Goal: Information Seeking & Learning: Check status

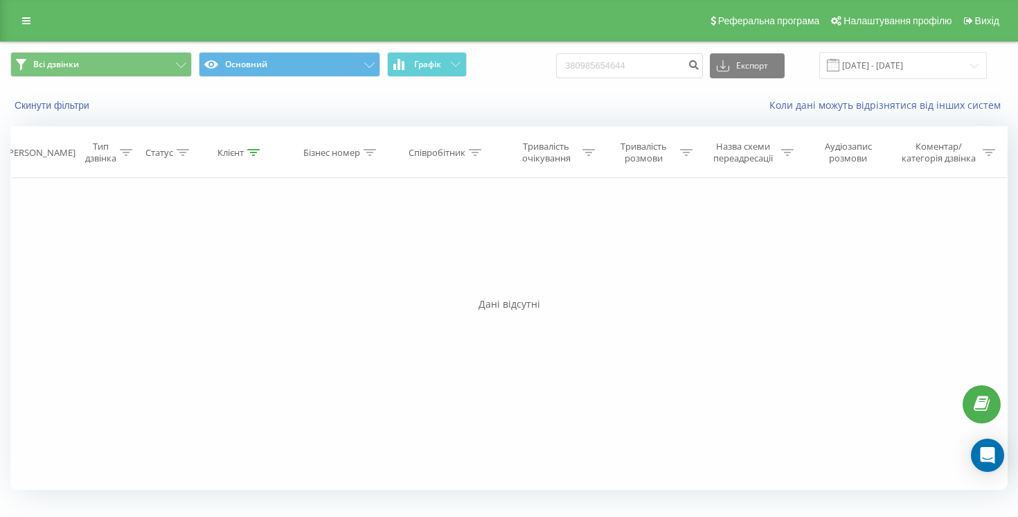
click at [677, 66] on input "380985654644" at bounding box center [629, 65] width 147 height 25
type input "380678113309"
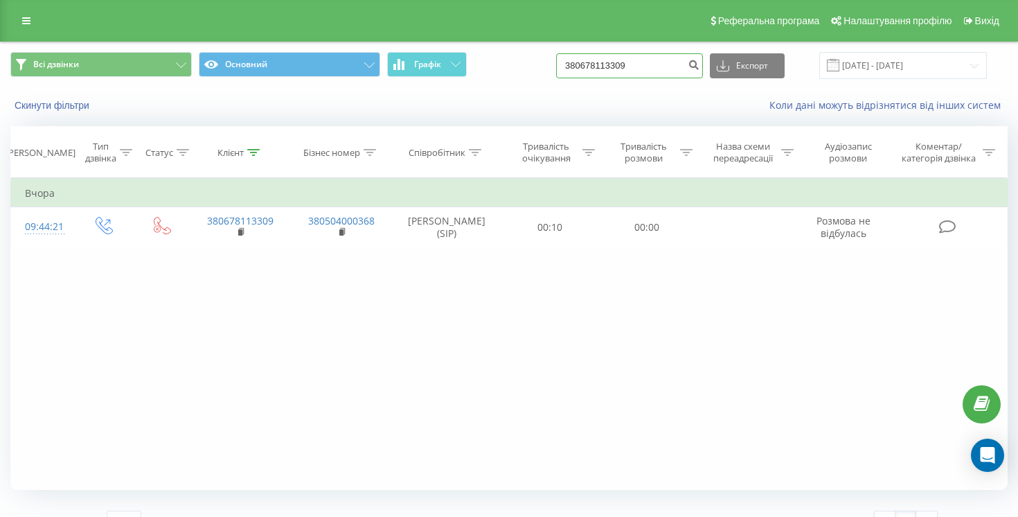
click at [676, 64] on input "380678113309" at bounding box center [629, 65] width 147 height 25
paste input "956341613"
type input "380956341613"
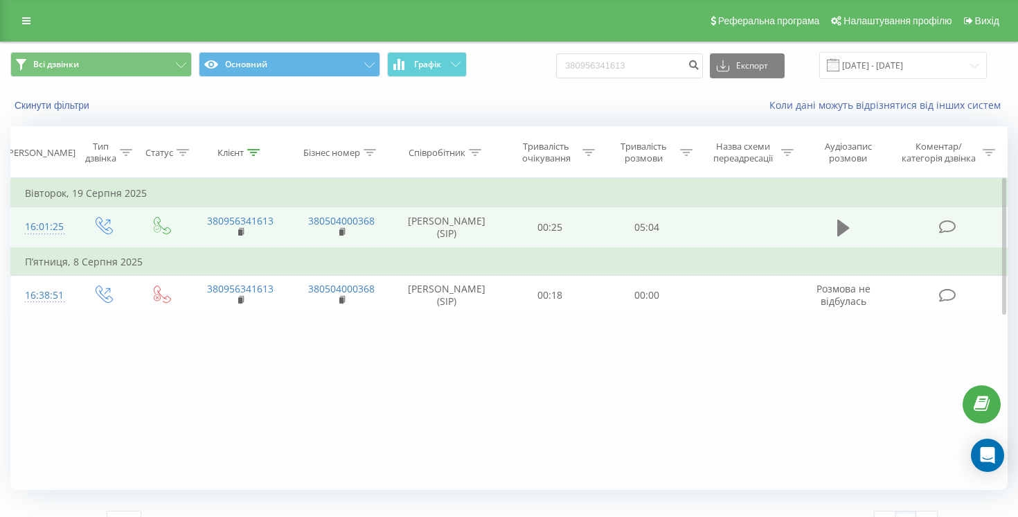
click at [836, 224] on button at bounding box center [843, 227] width 21 height 21
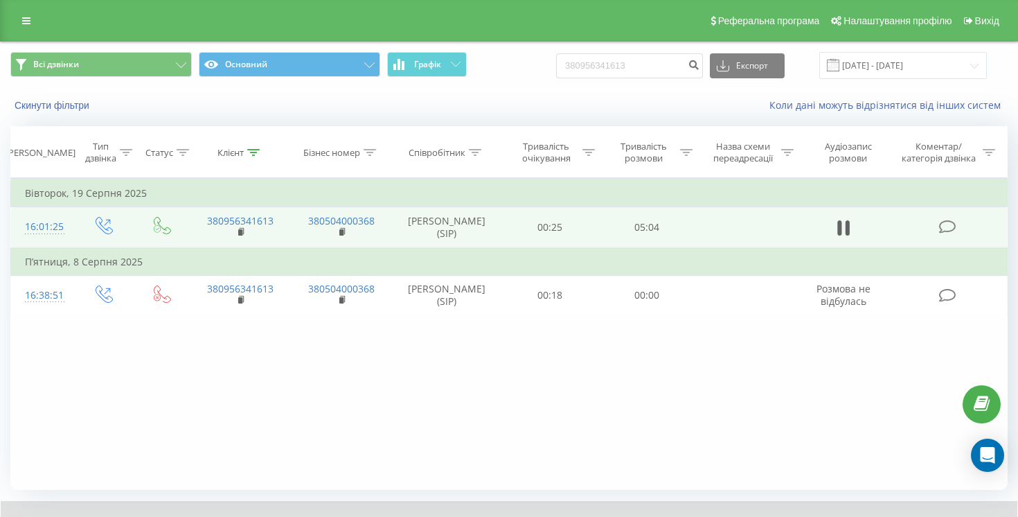
scroll to position [78, 0]
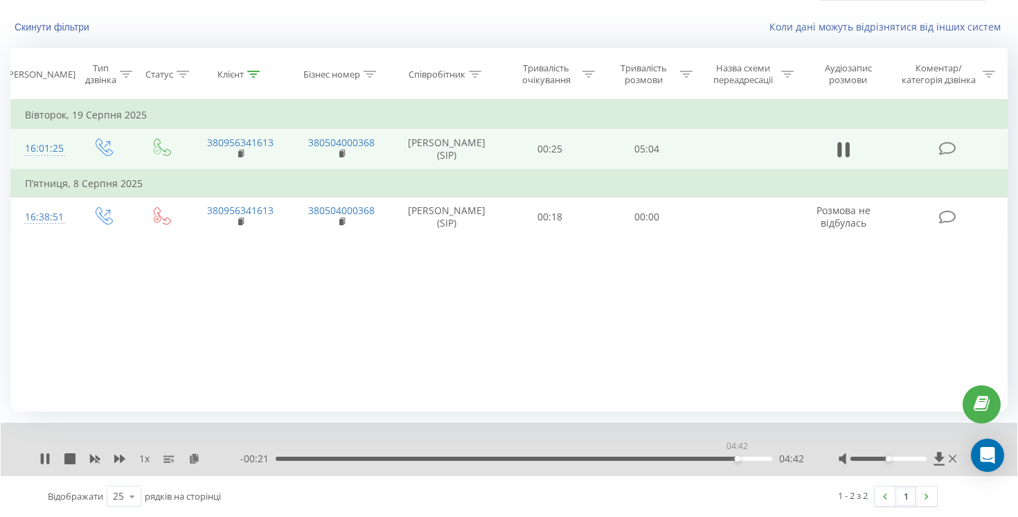
click at [737, 458] on div "04:42" at bounding box center [524, 458] width 497 height 4
